Goal: Information Seeking & Learning: Learn about a topic

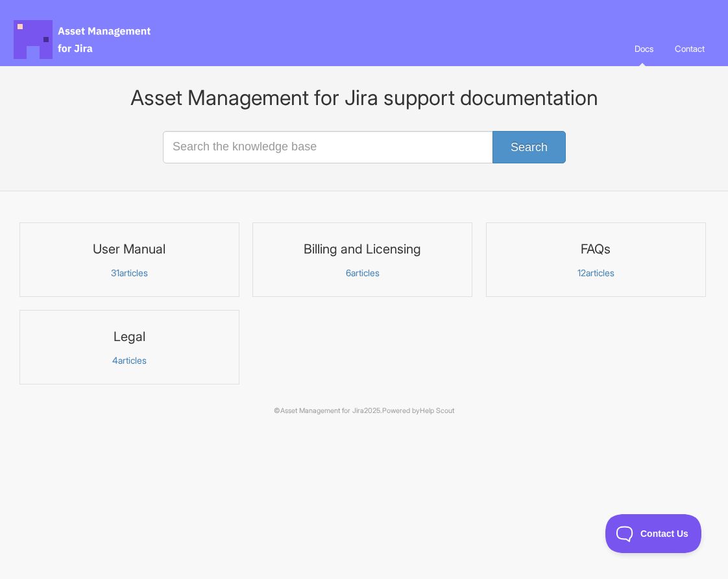
click at [597, 248] on h3 "FAQs" at bounding box center [595, 249] width 203 height 17
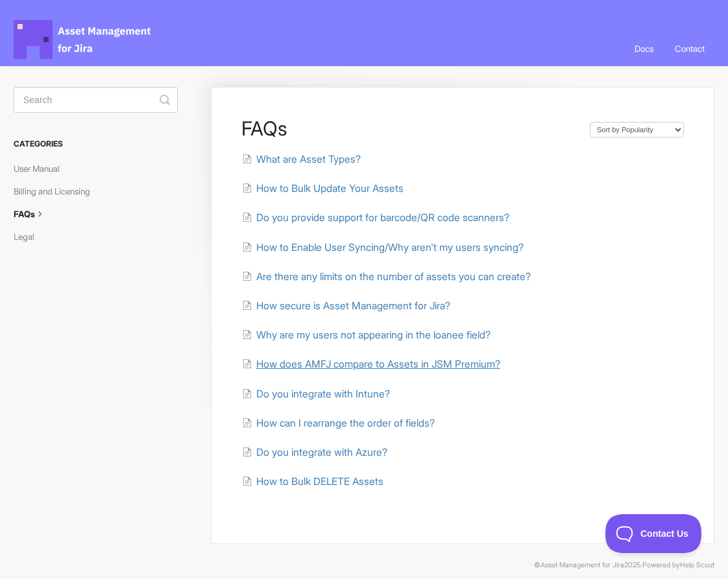
click at [464, 363] on span "How does AMFJ compare to Assets in JSM Premium?" at bounding box center [378, 364] width 244 height 12
click at [349, 479] on span "How to Bulk DELETE Assets" at bounding box center [319, 482] width 127 height 12
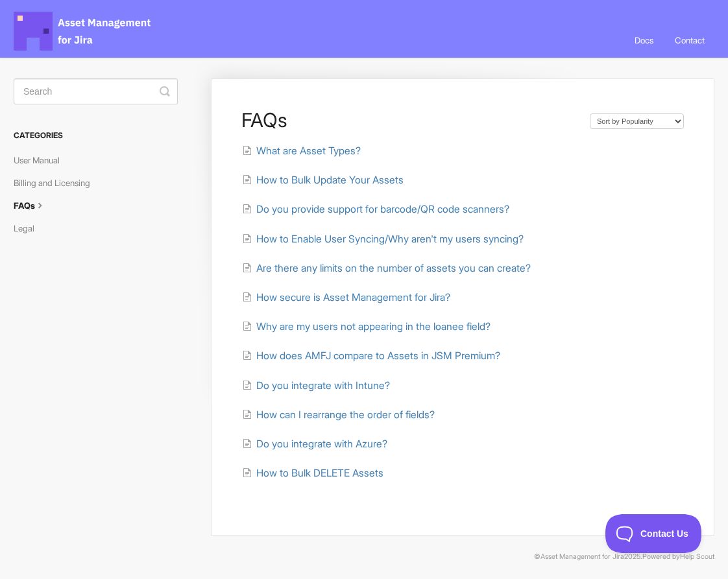
scroll to position [13, 0]
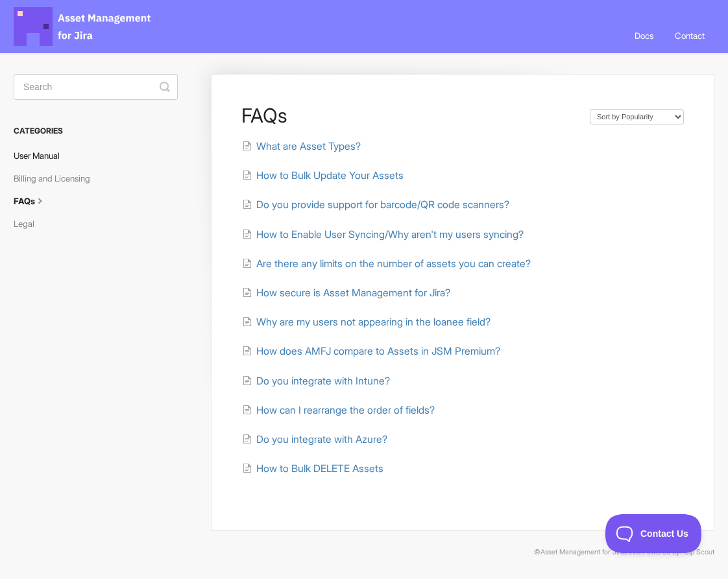
click at [51, 151] on link "User Manual" at bounding box center [42, 155] width 56 height 21
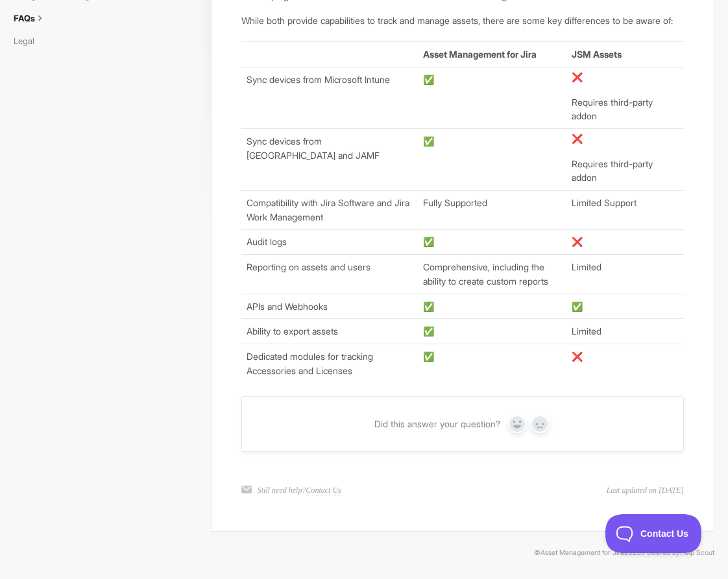
scroll to position [199, 0]
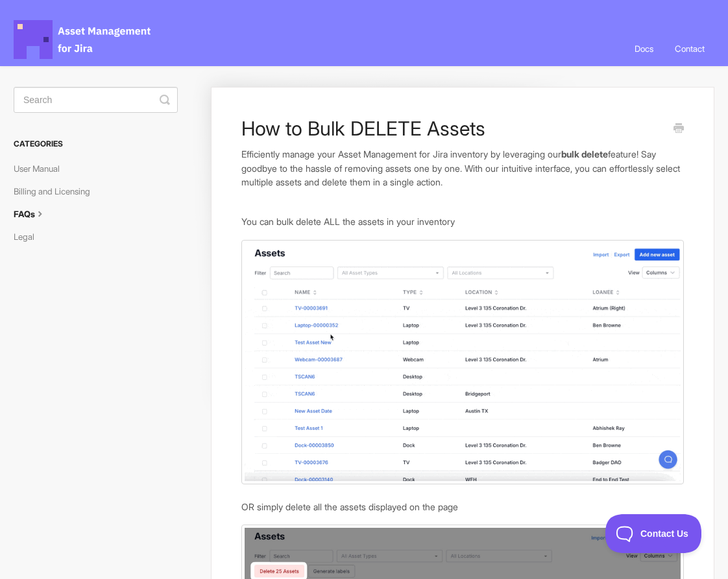
click at [555, 197] on article "How to Bulk DELETE Assets Efficiently manage your Asset Management for Jira inv…" at bounding box center [462, 426] width 442 height 619
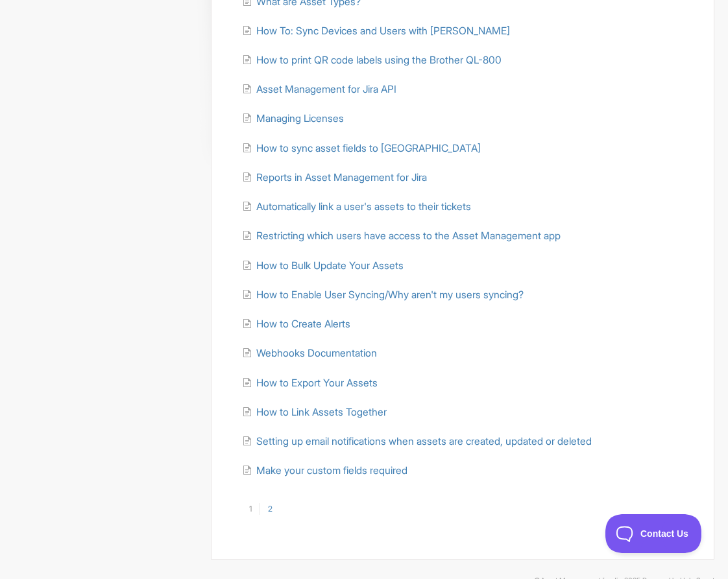
scroll to position [247, 0]
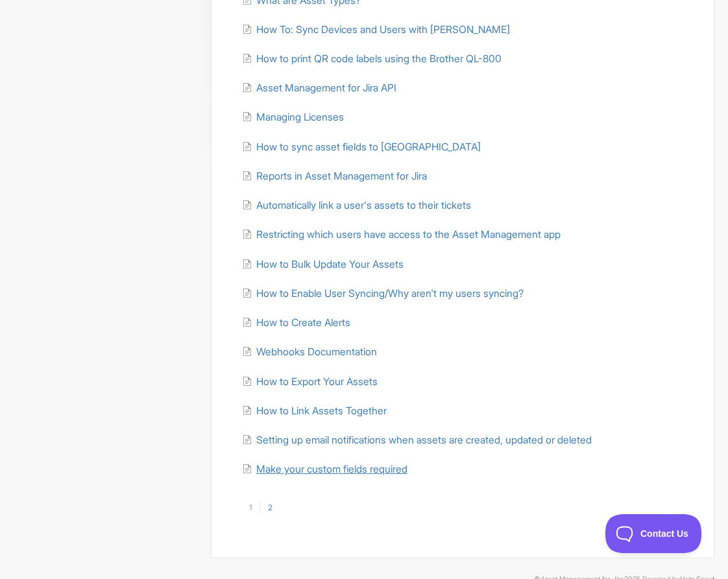
click at [388, 467] on span "Make your custom fields required" at bounding box center [331, 469] width 151 height 12
